Goal: Find specific page/section

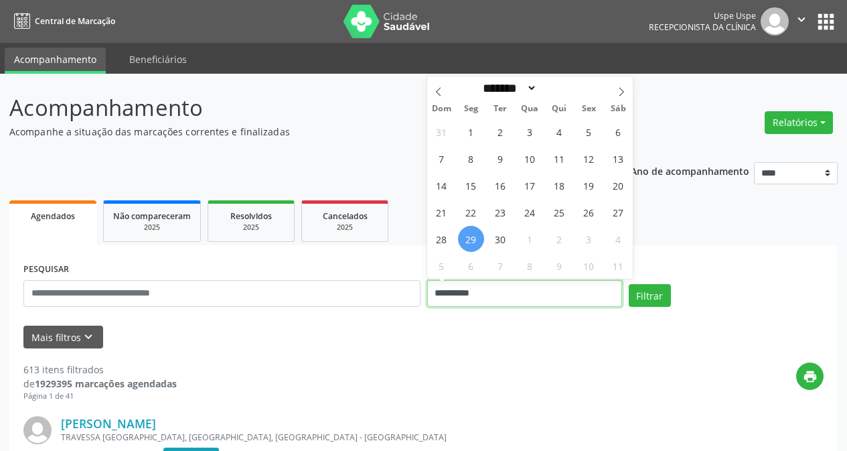
click at [518, 293] on input "**********" at bounding box center [524, 293] width 195 height 27
click at [219, 317] on form "PESQUISAR DATA DE ATENDIMENTO Filtrar UNIDADE EXECUTANTE Selecione uma unidade …" at bounding box center [423, 303] width 800 height 89
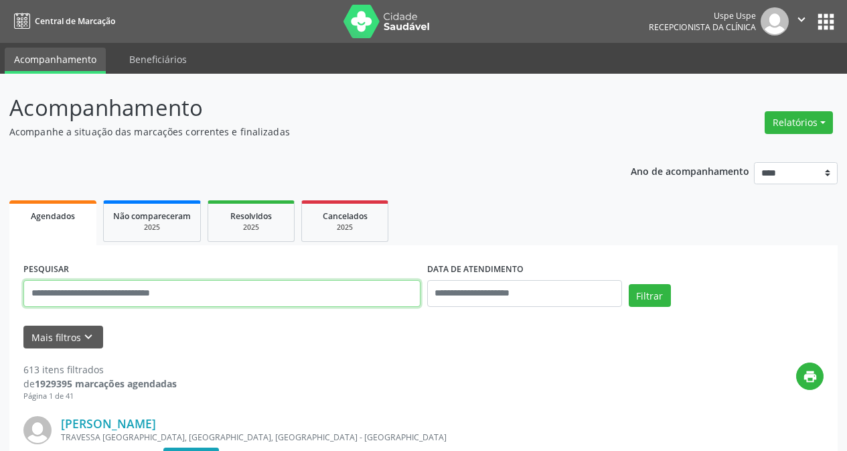
click at [238, 296] on input "text" at bounding box center [221, 293] width 397 height 27
type input "**********"
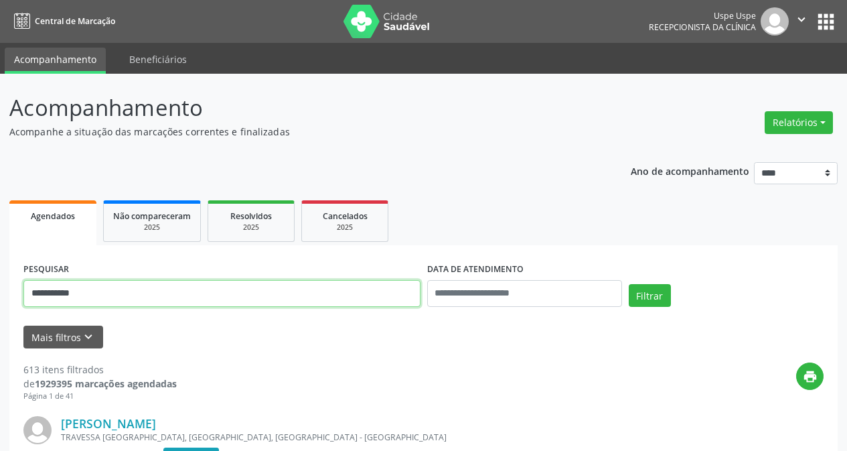
click at [629, 284] on button "Filtrar" at bounding box center [650, 295] width 42 height 23
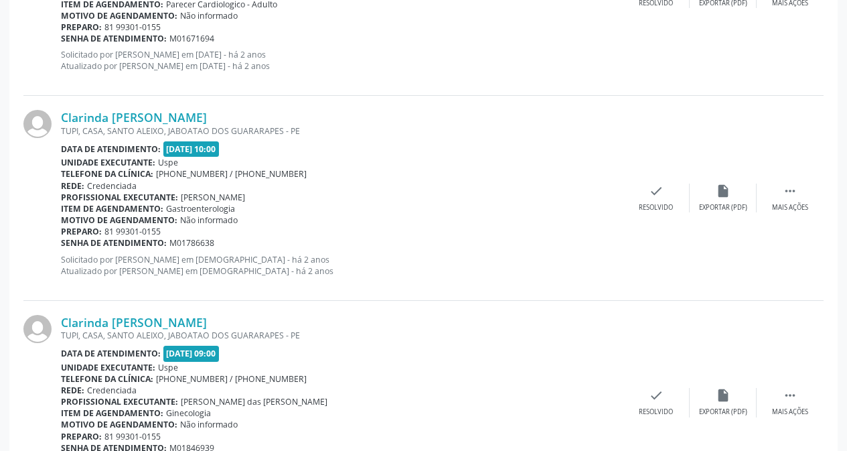
scroll to position [3080, 0]
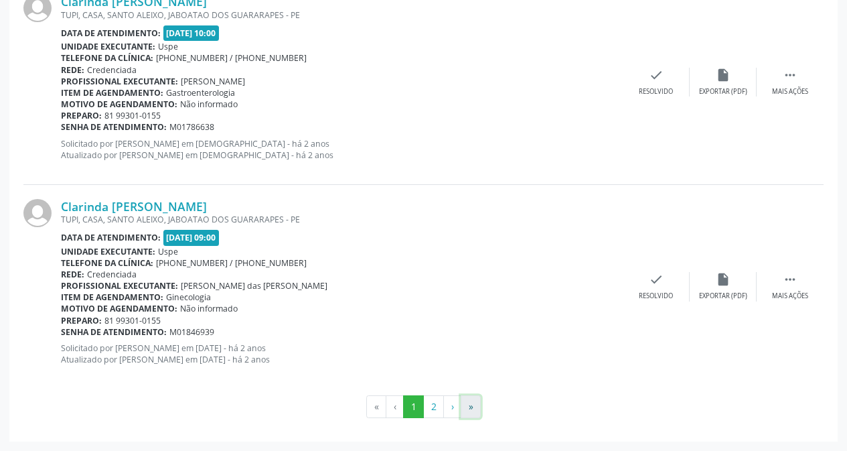
click at [471, 404] on button "»" at bounding box center [471, 406] width 20 height 23
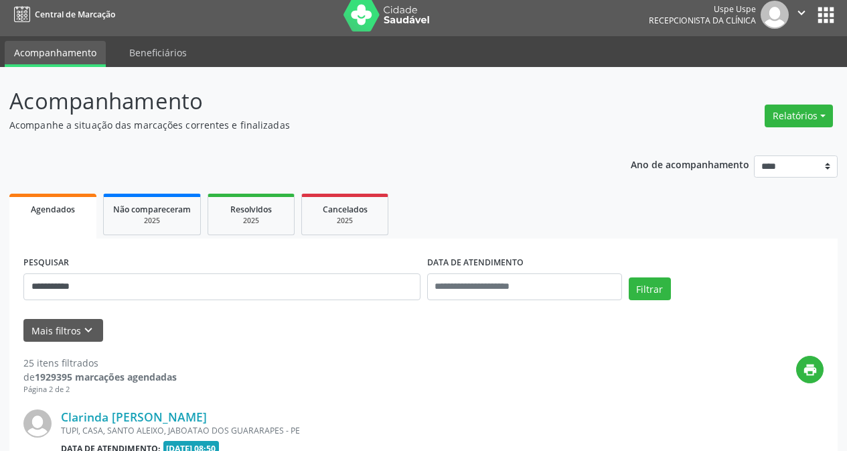
scroll to position [2058, 0]
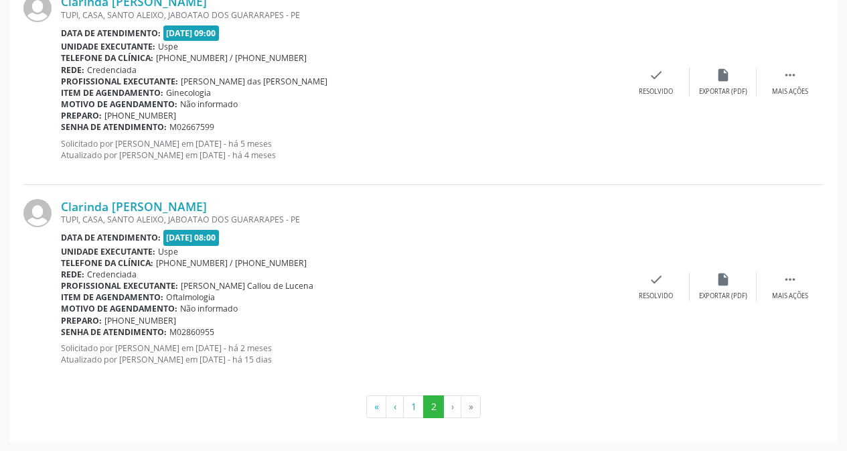
click at [473, 404] on li "»" at bounding box center [470, 406] width 19 height 23
click at [478, 398] on li "»" at bounding box center [470, 406] width 19 height 23
drag, startPoint x: 213, startPoint y: 207, endPoint x: 61, endPoint y: 204, distance: 152.1
click at [61, 204] on div "Clarinda [PERSON_NAME]" at bounding box center [342, 206] width 562 height 15
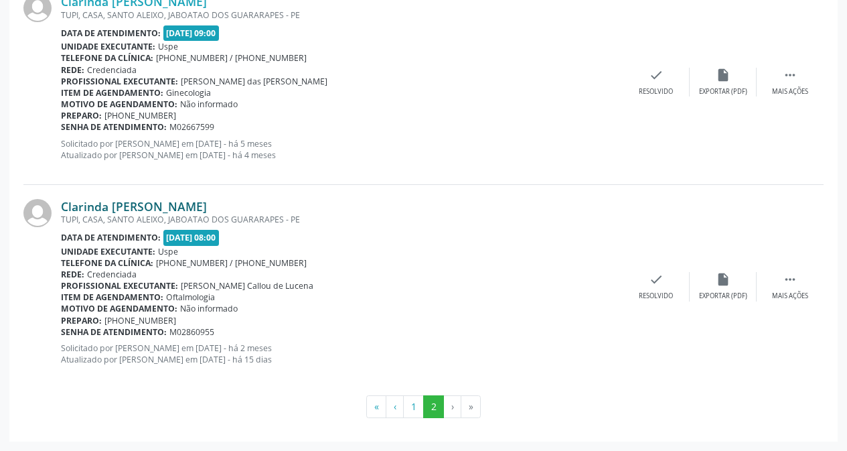
copy link "Clarinda [PERSON_NAME]"
